Goal: Task Accomplishment & Management: Manage account settings

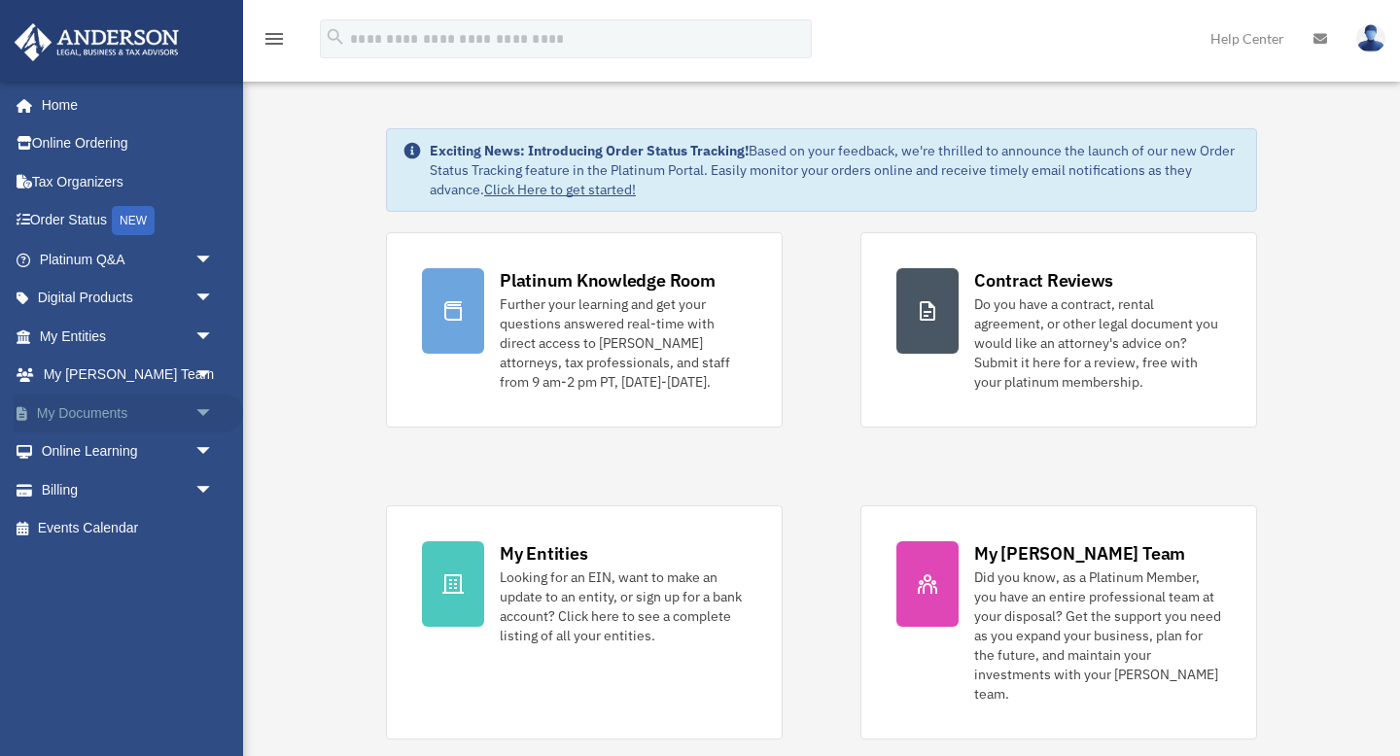
click at [148, 410] on link "My Documents arrow_drop_down" at bounding box center [128, 413] width 229 height 39
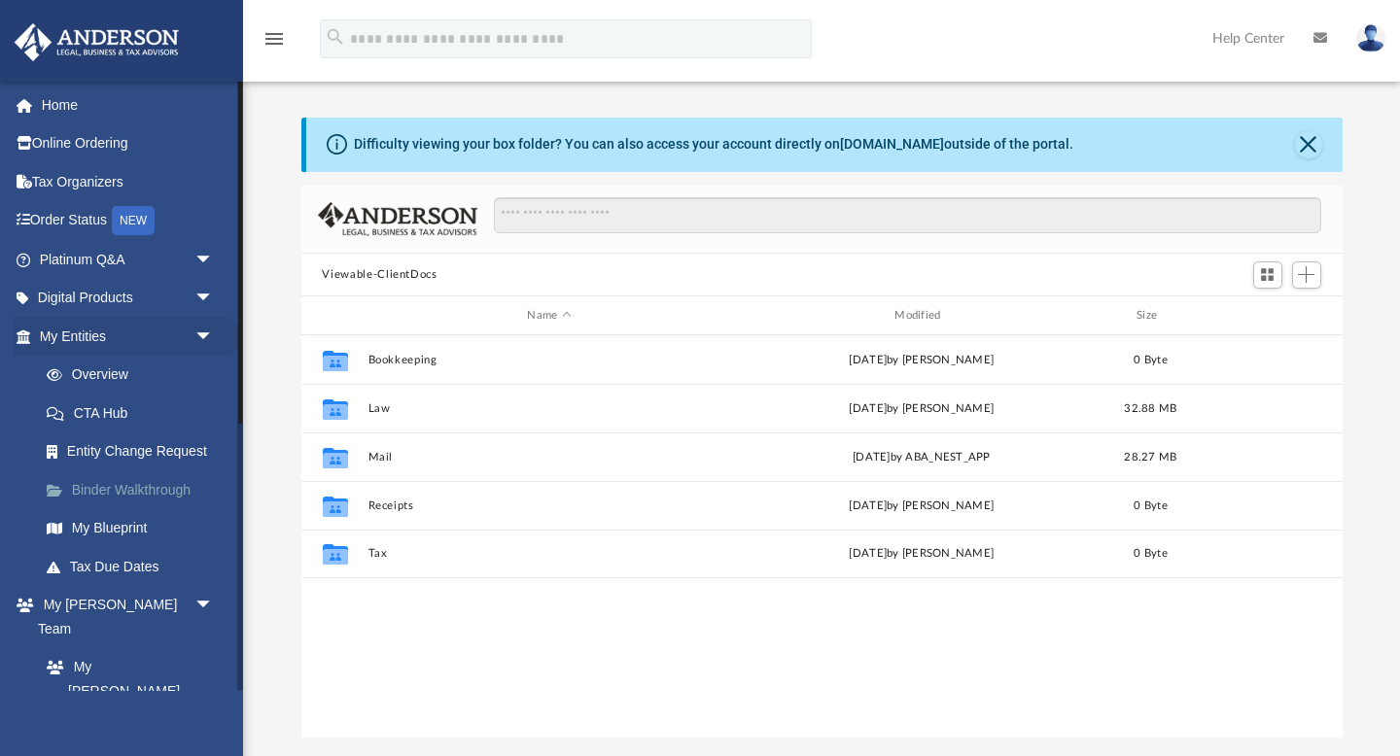
scroll to position [441, 1041]
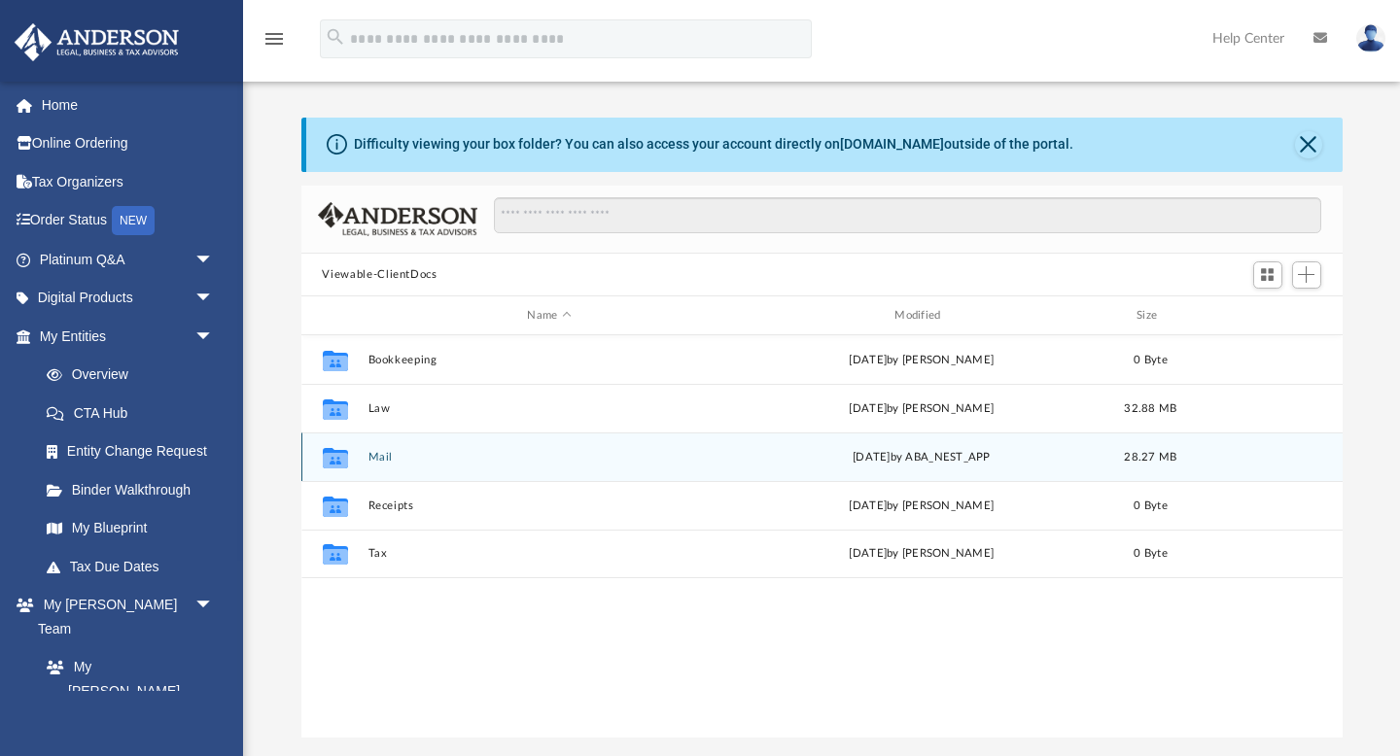
click at [380, 460] on button "Mail" at bounding box center [548, 457] width 363 height 13
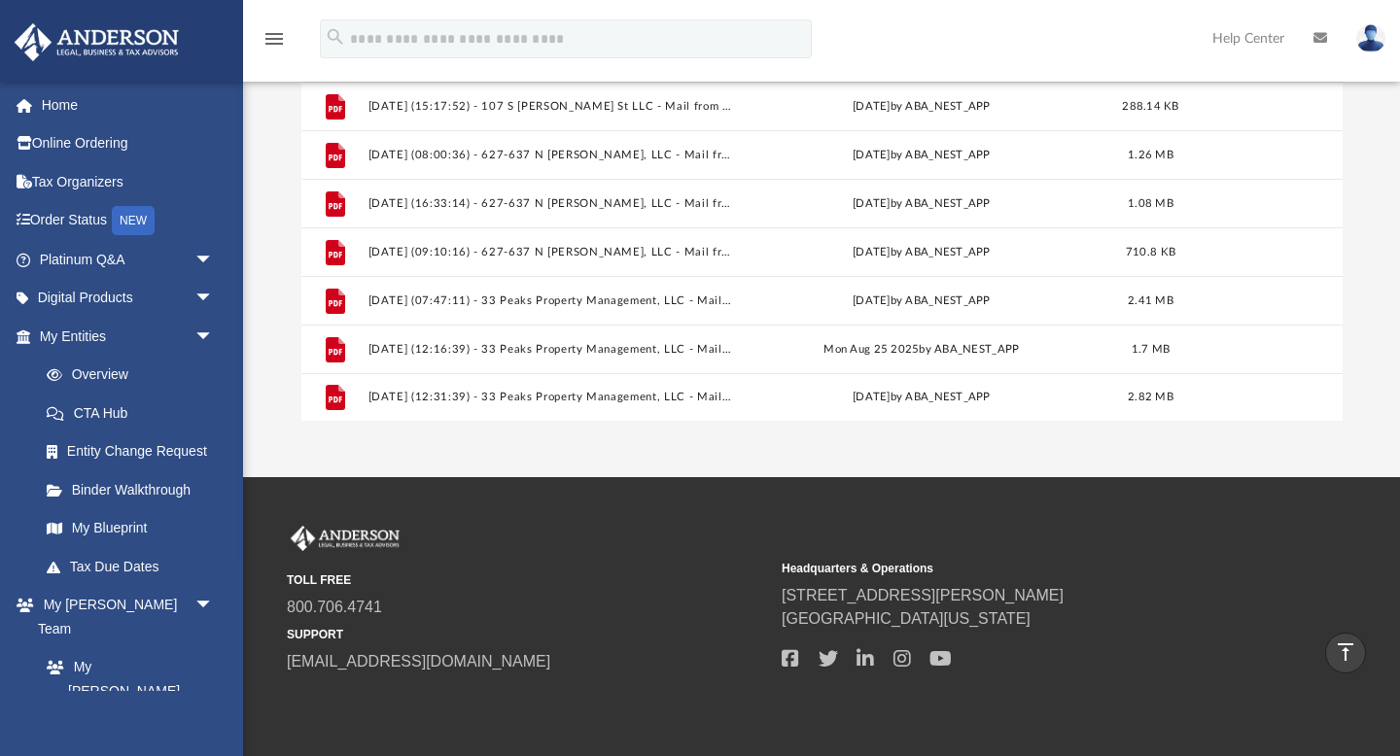
scroll to position [299, 0]
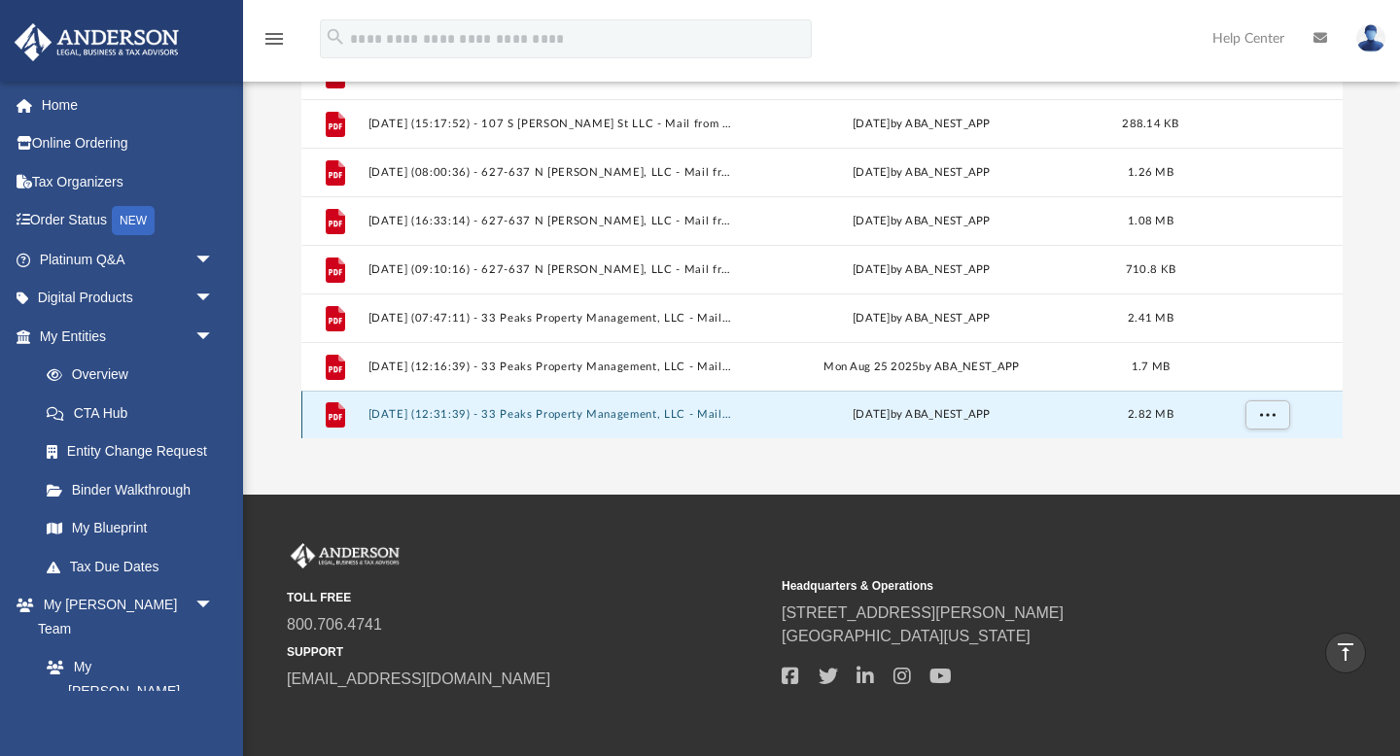
click at [666, 418] on button "[DATE] (12:31:39) - 33 Peaks Property Management, LLC - Mail.pdf" at bounding box center [548, 415] width 363 height 13
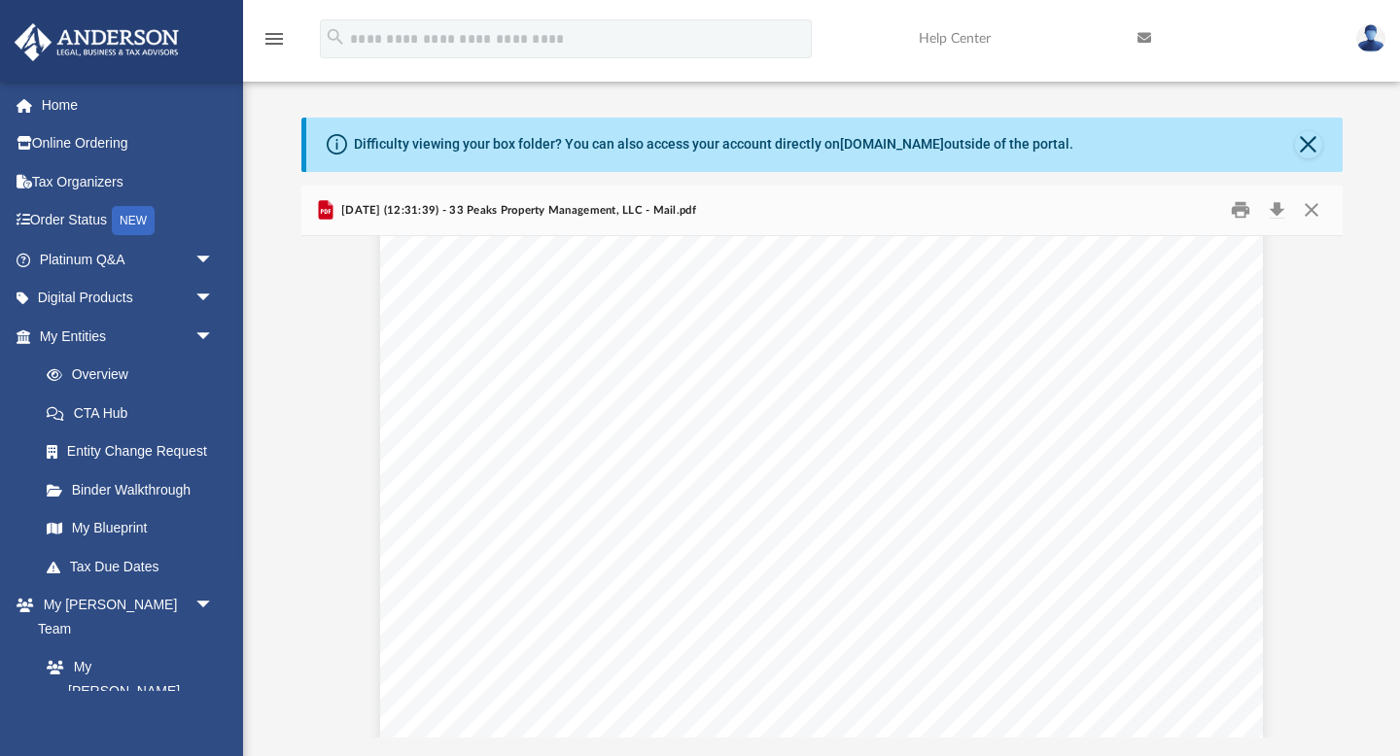
scroll to position [710, 0]
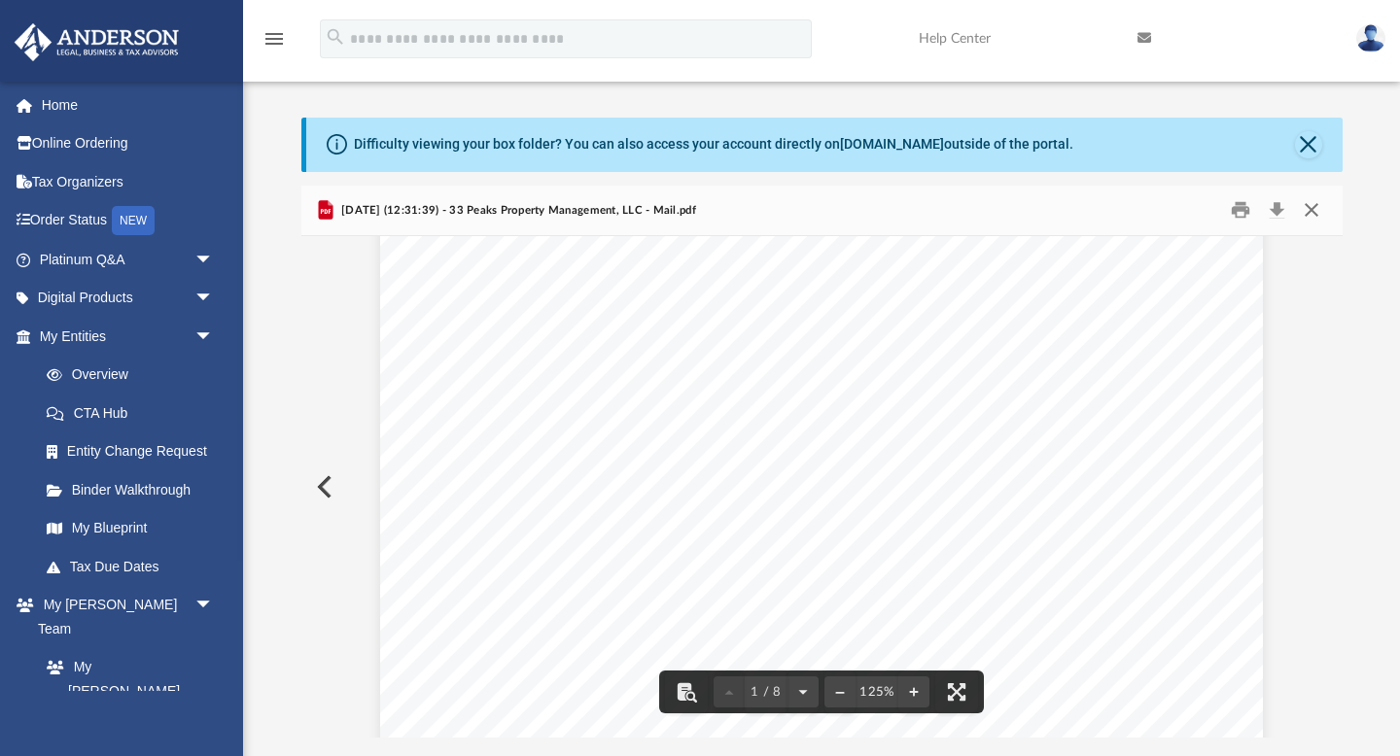
click at [1311, 214] on button "Close" at bounding box center [1311, 210] width 35 height 30
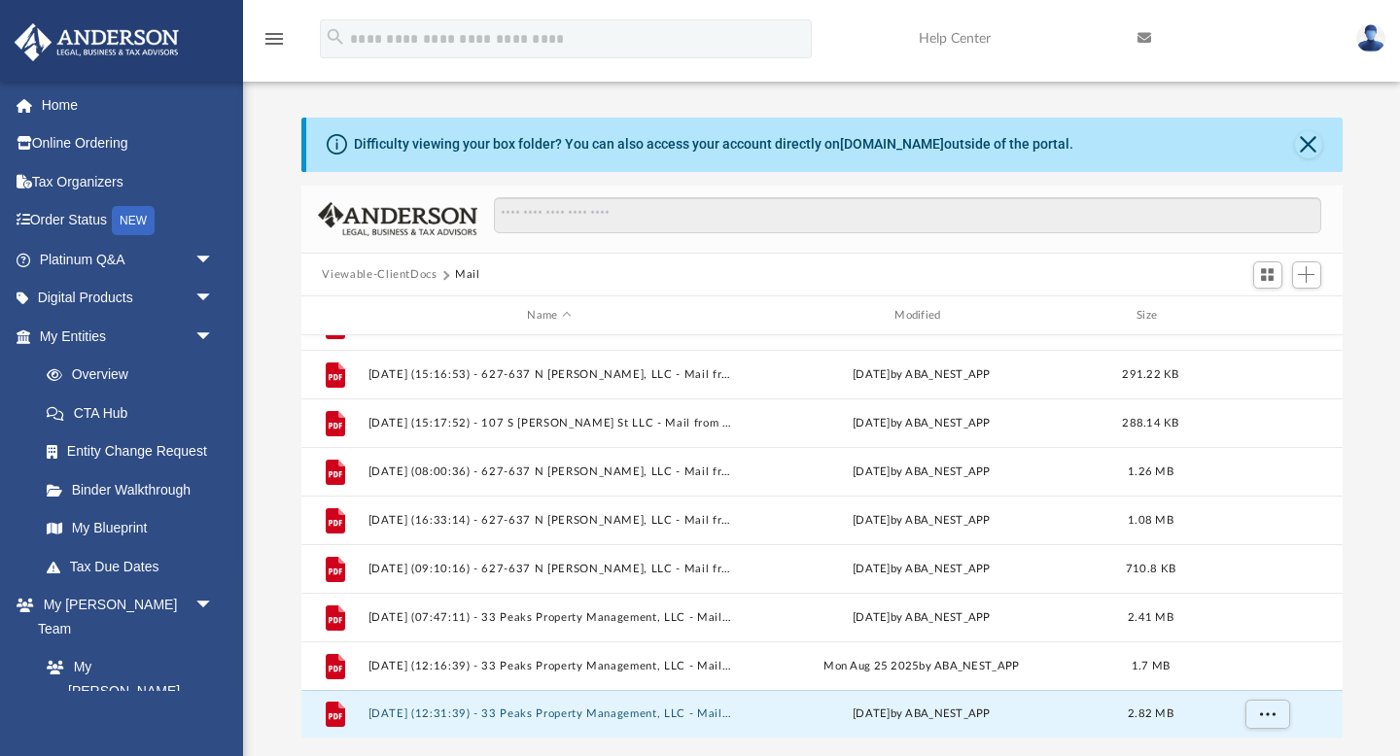
click at [1309, 158] on div "Difficulty viewing your box folder? You can also access your account directly o…" at bounding box center [824, 145] width 1036 height 54
click at [1309, 155] on button "Close" at bounding box center [1308, 144] width 27 height 27
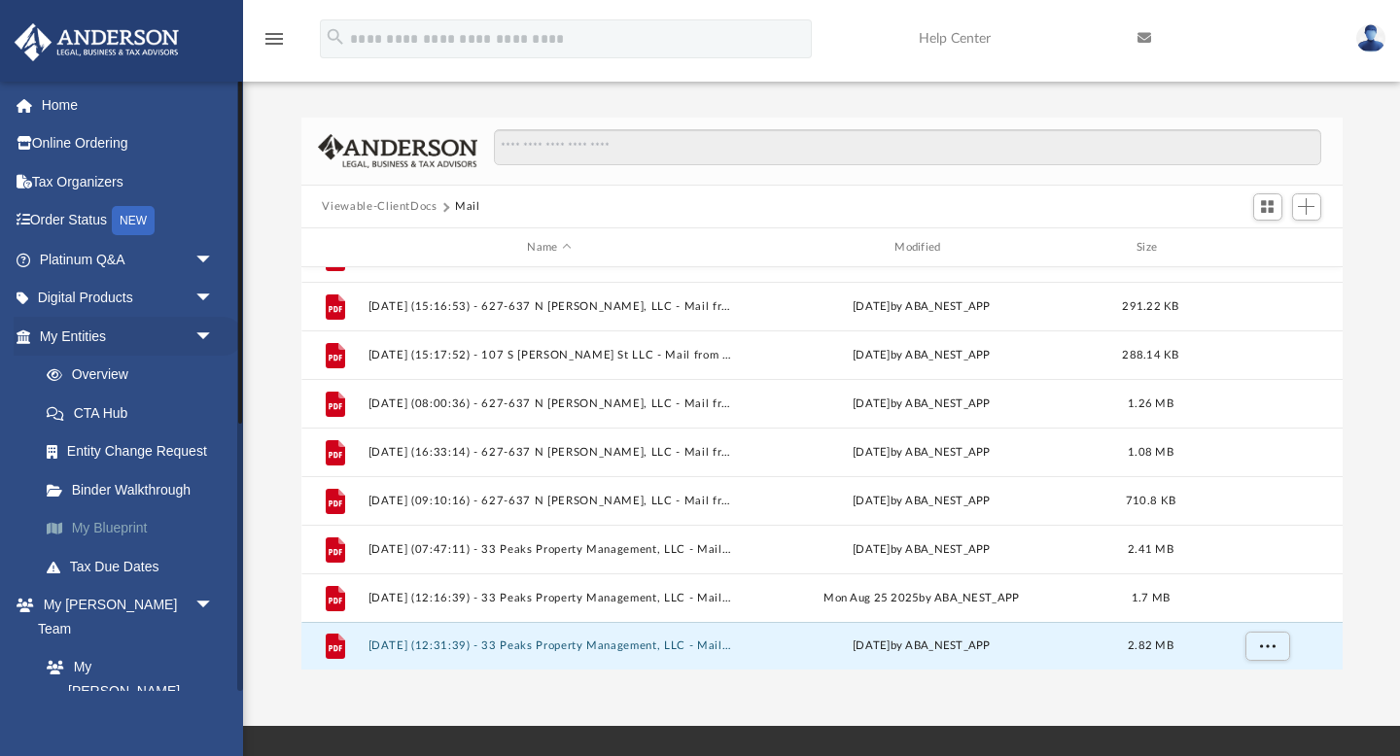
scroll to position [475, 0]
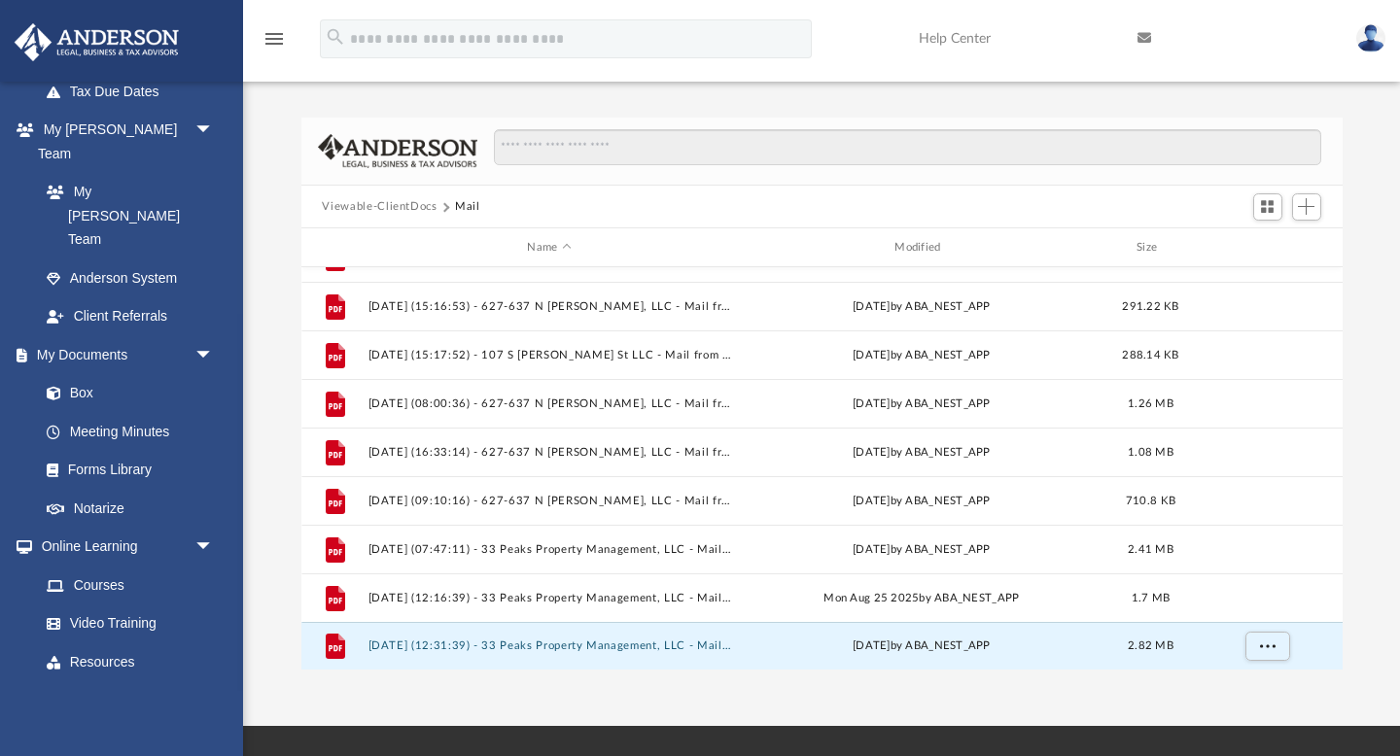
click at [1366, 39] on img at bounding box center [1370, 38] width 29 height 28
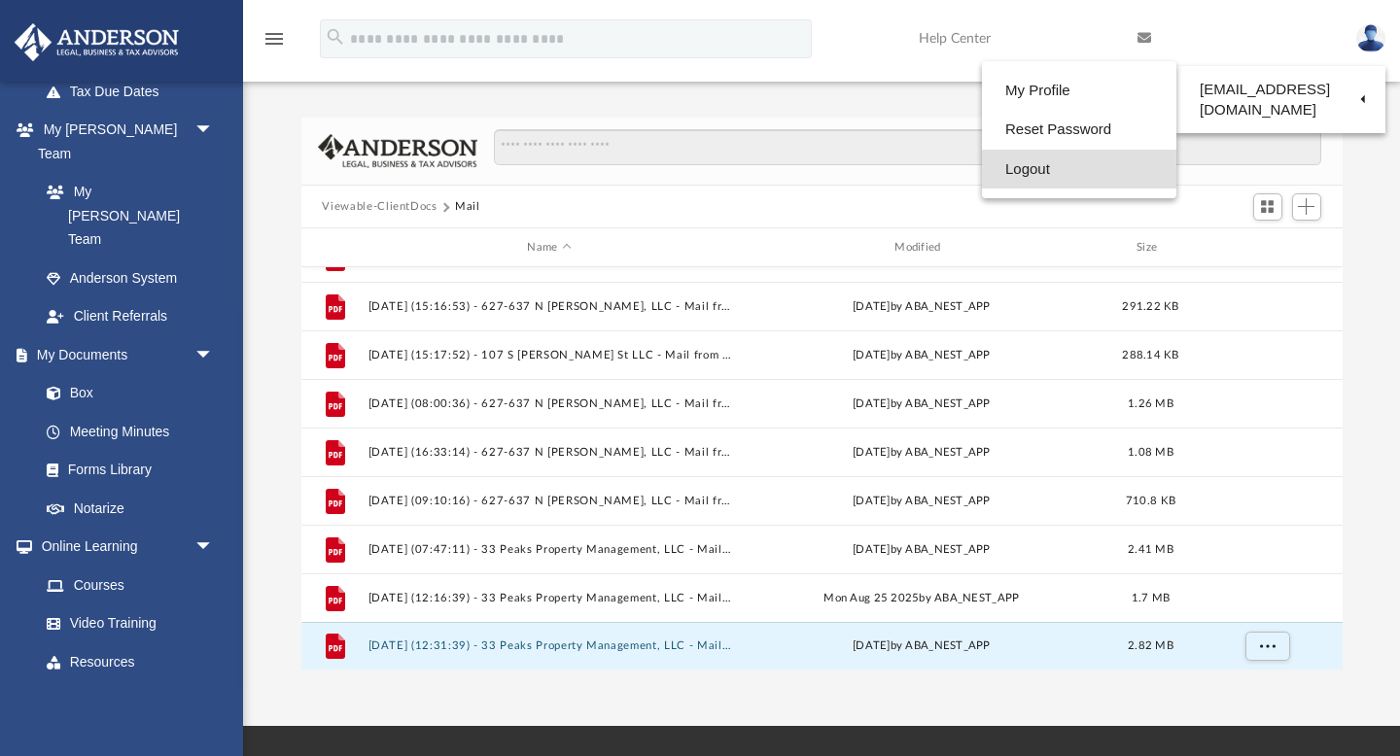
click at [1038, 166] on link "Logout" at bounding box center [1079, 170] width 194 height 40
